Goal: Check status: Check status

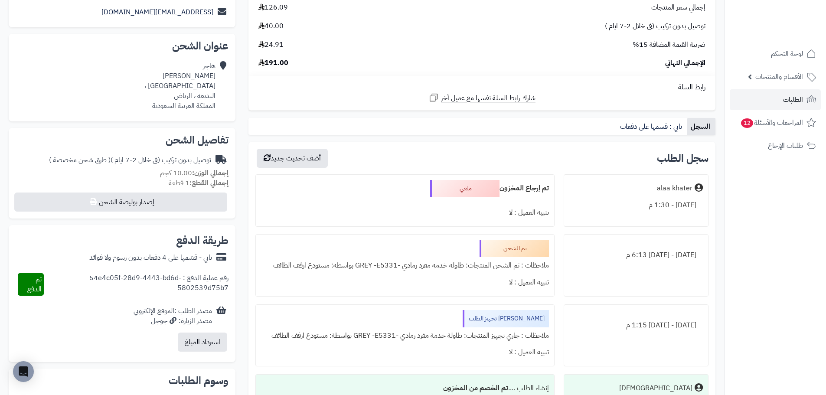
scroll to position [173, 0]
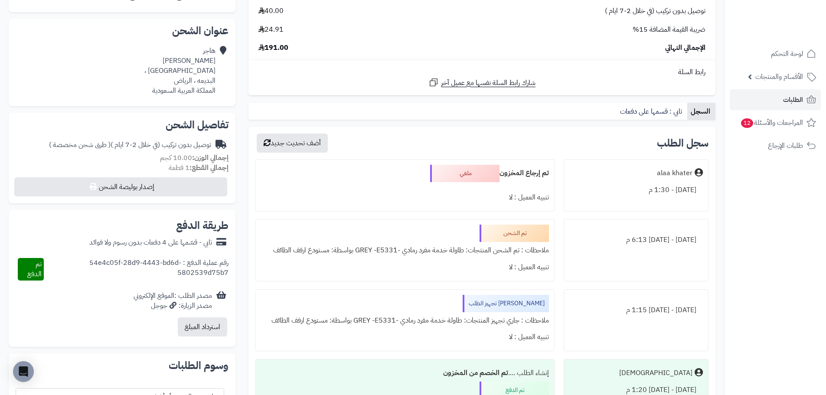
click at [155, 262] on div "رقم عملية الدفع : 54e4c05f-28d9-4443-bd6d-5802539d75b7" at bounding box center [136, 269] width 185 height 23
copy div "رقم عملية الدفع : 54e4c05f-28d9-4443-bd6d-5802539d75b7"
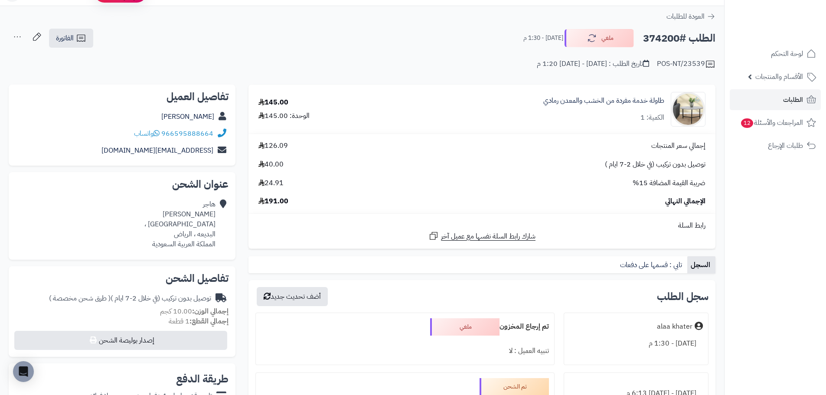
scroll to position [0, 0]
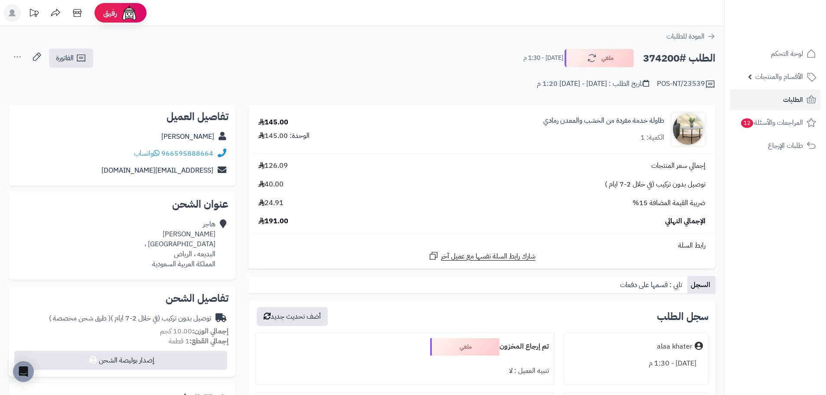
click at [663, 65] on h2 "الطلب #374200" at bounding box center [679, 58] width 72 height 18
copy h2 "374200"
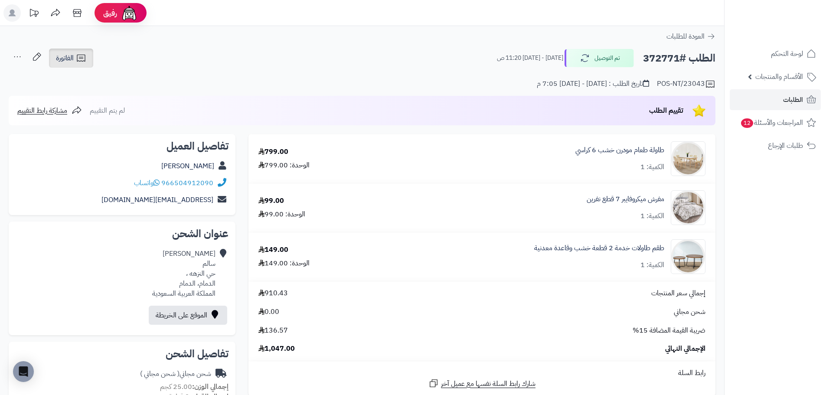
click at [73, 55] on span "الفاتورة" at bounding box center [65, 58] width 18 height 10
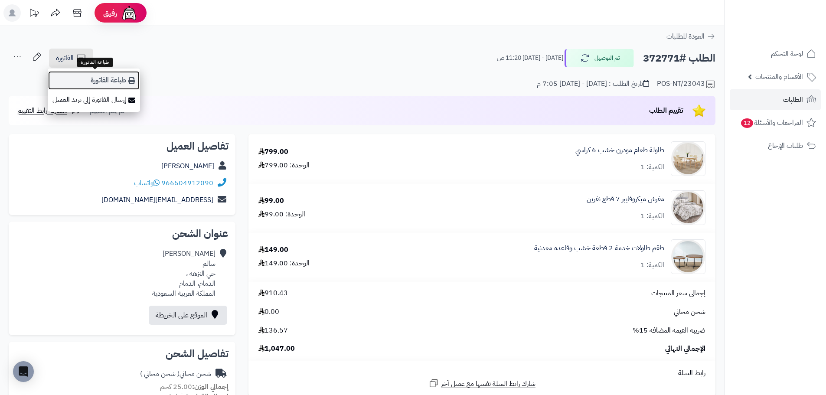
click at [113, 83] on link "طباعة الفاتورة" at bounding box center [94, 81] width 92 height 20
